Goal: Information Seeking & Learning: Learn about a topic

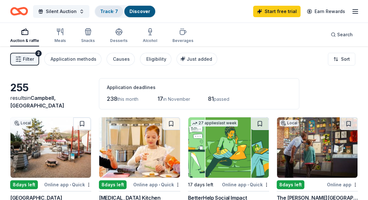
click at [106, 14] on link "Track · 7" at bounding box center [109, 11] width 18 height 5
click at [57, 31] on icon "button" at bounding box center [58, 30] width 3 height 3
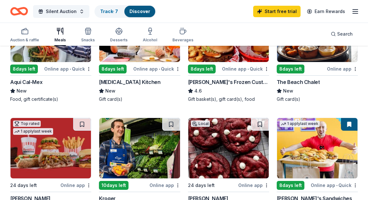
scroll to position [116, 0]
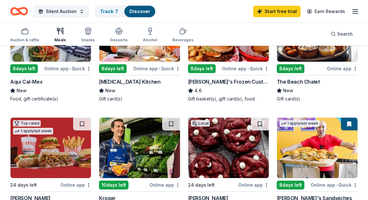
click at [36, 71] on div "8 days left" at bounding box center [24, 68] width 28 height 9
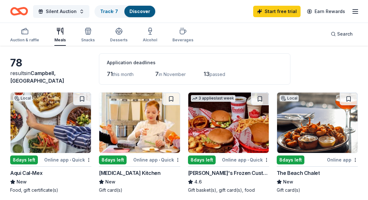
scroll to position [0, 0]
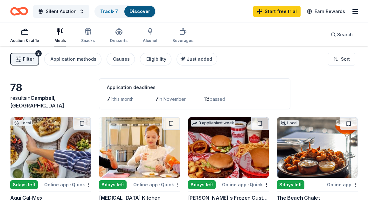
click at [24, 31] on rect "button" at bounding box center [25, 33] width 6 height 4
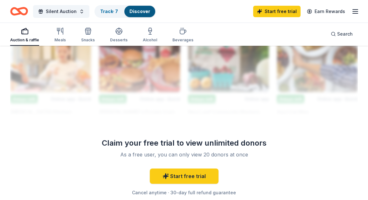
scroll to position [779, 0]
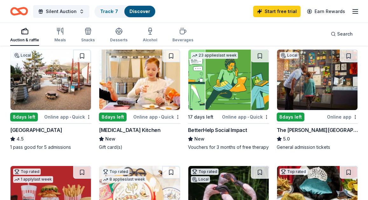
scroll to position [28, 0]
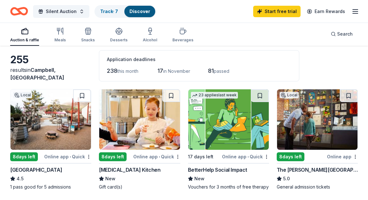
click at [140, 36] on div "Auction & raffle Meals Snacks Desserts Alcohol Beverages" at bounding box center [101, 35] width 183 height 21
click at [146, 34] on icon "button" at bounding box center [150, 31] width 8 height 8
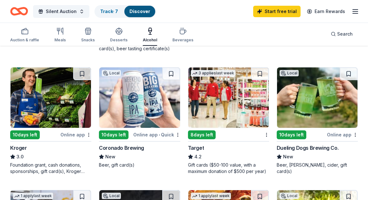
scroll to position [300, 0]
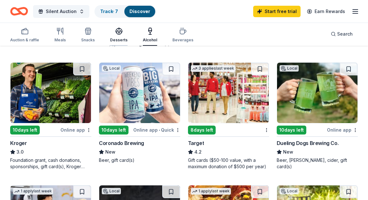
click at [120, 39] on div "Desserts" at bounding box center [118, 40] width 17 height 5
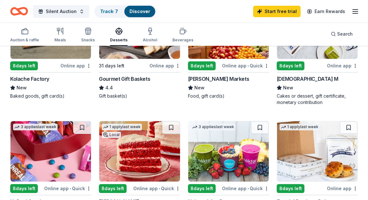
scroll to position [299, 0]
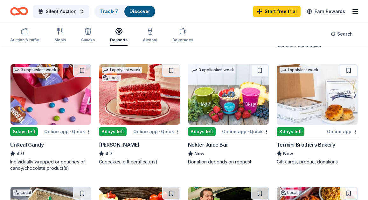
click at [144, 109] on img at bounding box center [139, 94] width 80 height 60
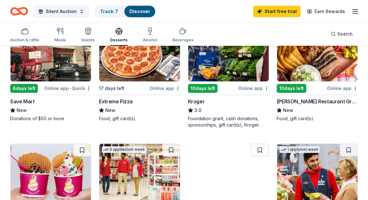
scroll to position [503, 0]
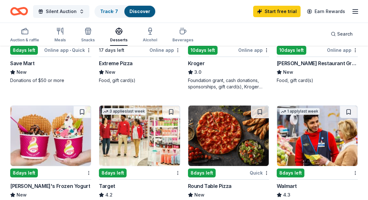
click at [132, 135] on img at bounding box center [139, 136] width 80 height 60
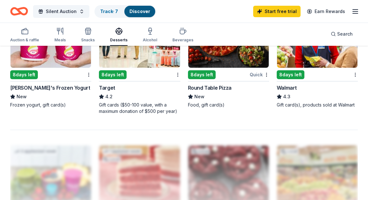
scroll to position [494, 0]
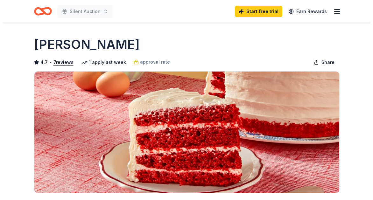
scroll to position [185, 0]
